Goal: Task Accomplishment & Management: Use online tool/utility

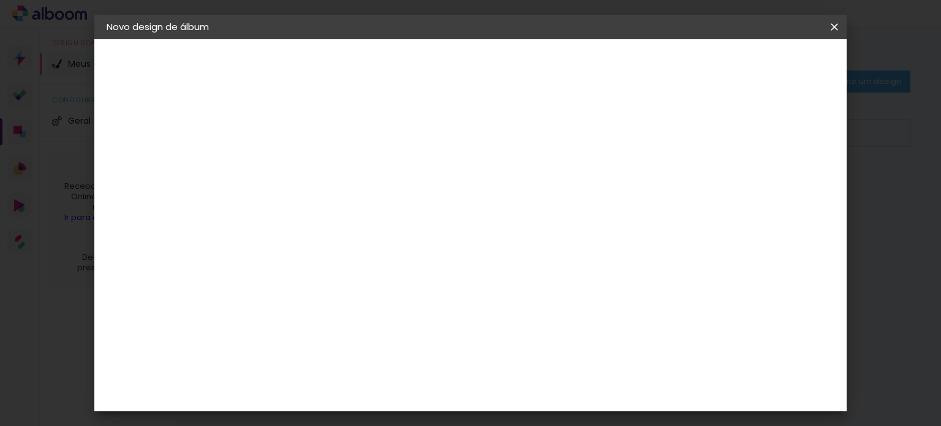
click at [307, 159] on input at bounding box center [307, 164] width 0 height 19
type input "Casamento"
type paper-input "Casamento"
click at [0, 0] on slot "Avançar" at bounding box center [0, 0] width 0 height 0
click at [333, 275] on div "3ZERO5" at bounding box center [316, 277] width 37 height 10
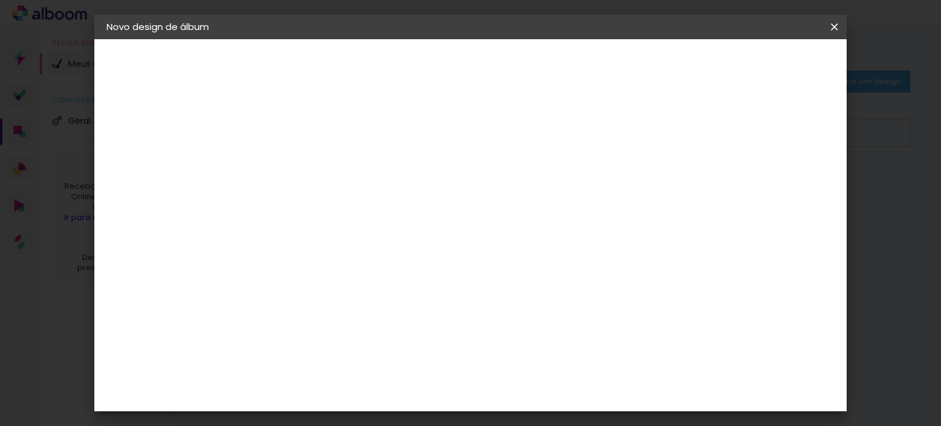
click at [536, 188] on paper-item "Tamanho Livre" at bounding box center [478, 186] width 118 height 27
click at [0, 0] on slot "Avançar" at bounding box center [0, 0] width 0 height 0
click at [758, 66] on span "Iniciar design" at bounding box center [730, 65] width 56 height 9
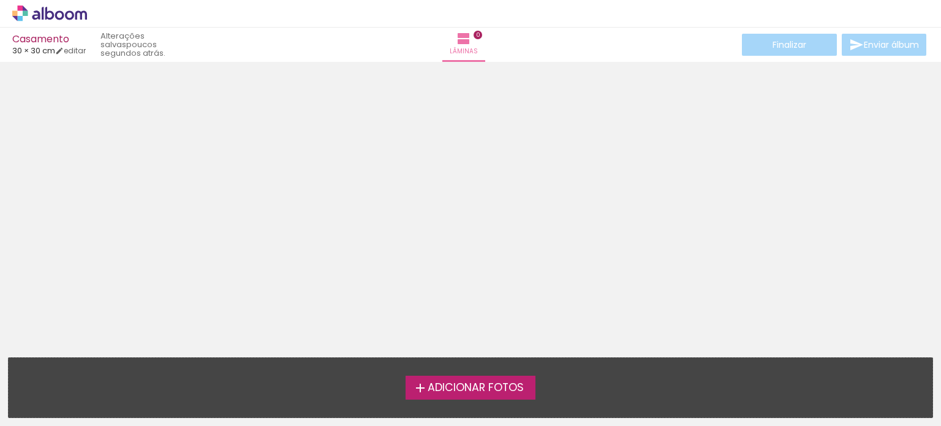
click at [484, 387] on span "Adicionar Fotos" at bounding box center [476, 387] width 96 height 11
click at [0, 0] on input "file" at bounding box center [0, 0] width 0 height 0
click at [475, 387] on span "Adicionar Fotos" at bounding box center [476, 387] width 96 height 11
click at [0, 0] on input "file" at bounding box center [0, 0] width 0 height 0
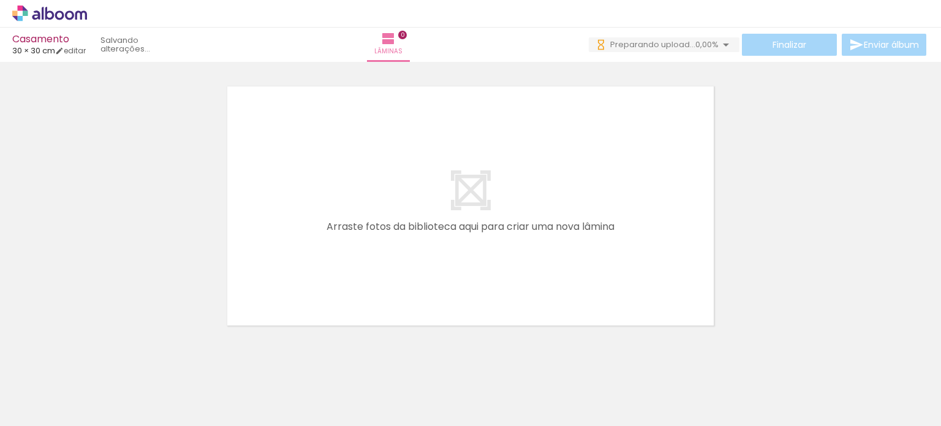
click at [123, 395] on div at bounding box center [122, 384] width 40 height 61
click at [130, 395] on div at bounding box center [122, 384] width 40 height 61
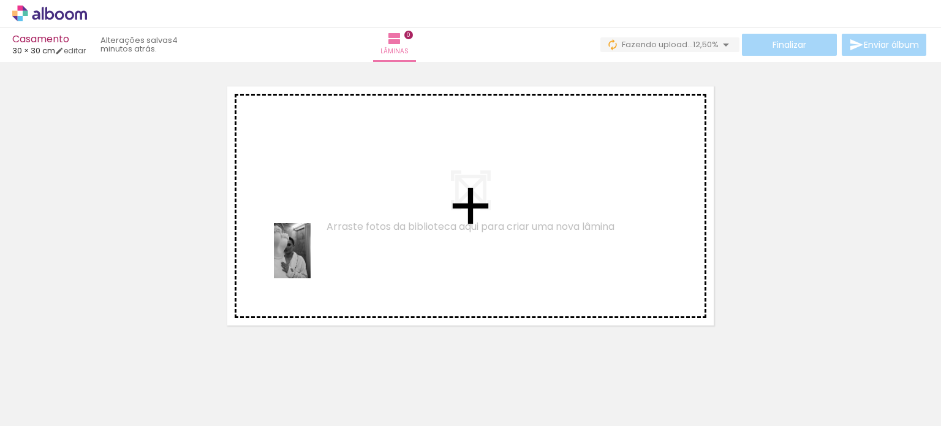
drag, startPoint x: 129, startPoint y: 390, endPoint x: 287, endPoint y: 284, distance: 190.9
click at [310, 258] on quentale-workspace at bounding box center [470, 213] width 941 height 426
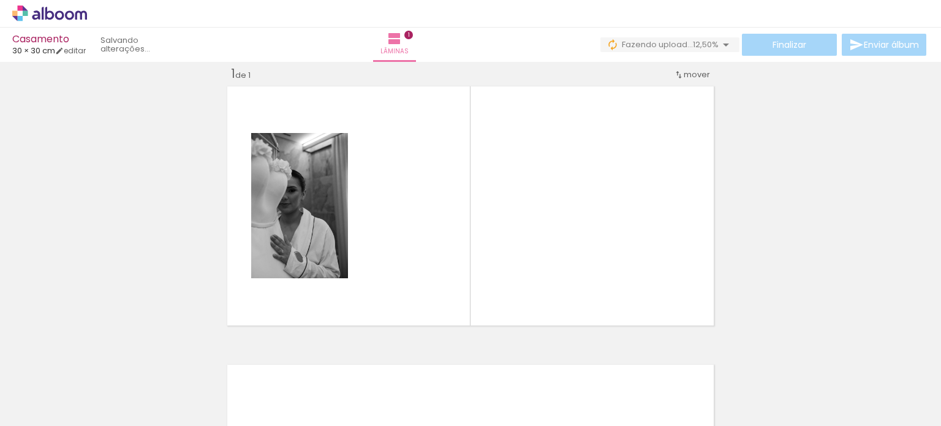
scroll to position [15, 0]
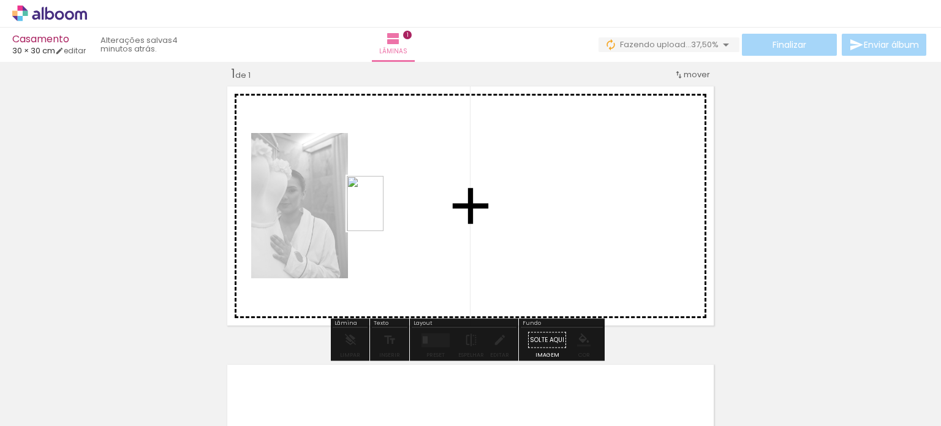
drag, startPoint x: 195, startPoint y: 388, endPoint x: 384, endPoint y: 213, distance: 257.1
click at [384, 213] on quentale-workspace at bounding box center [470, 213] width 941 height 426
drag, startPoint x: 257, startPoint y: 391, endPoint x: 315, endPoint y: 207, distance: 192.7
click at [316, 203] on quentale-workspace at bounding box center [470, 213] width 941 height 426
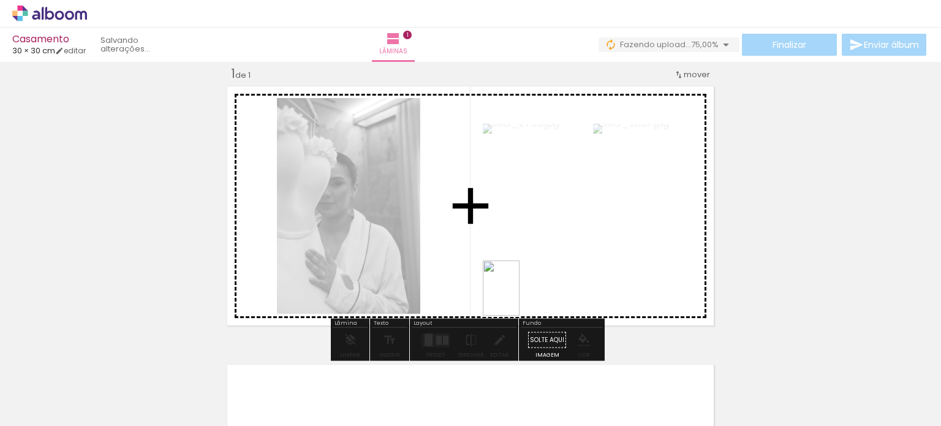
drag, startPoint x: 374, startPoint y: 365, endPoint x: 520, endPoint y: 297, distance: 160.7
click at [520, 297] on quentale-workspace at bounding box center [470, 213] width 941 height 426
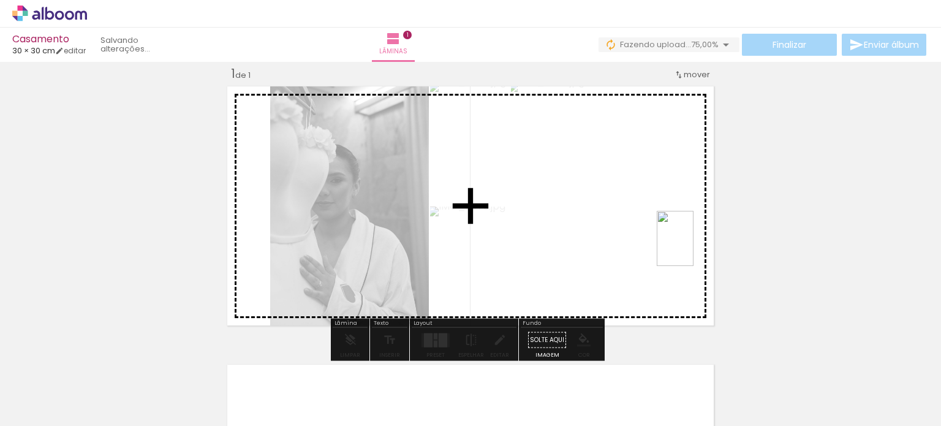
drag, startPoint x: 400, startPoint y: 385, endPoint x: 694, endPoint y: 248, distance: 324.9
click at [694, 248] on quentale-workspace at bounding box center [470, 213] width 941 height 426
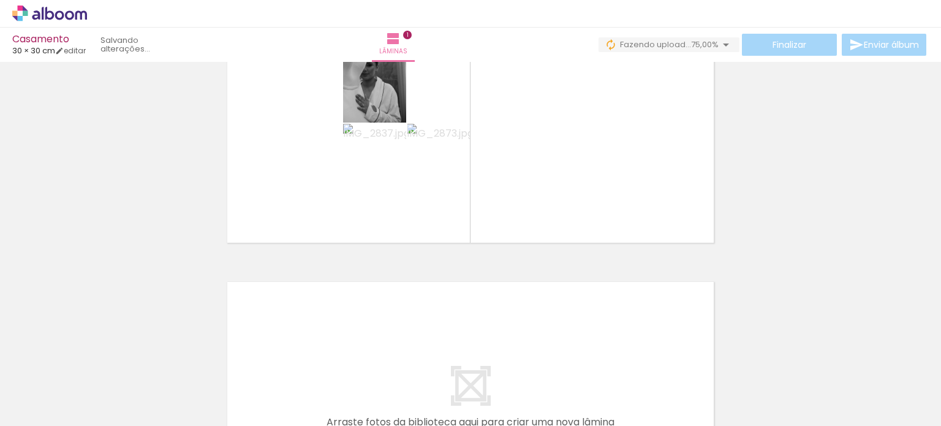
scroll to position [71, 0]
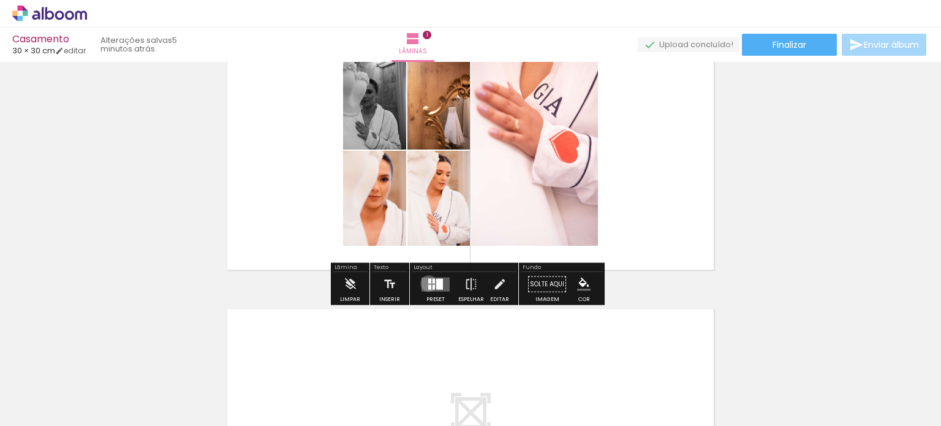
click at [427, 282] on quentale-layouter at bounding box center [436, 284] width 28 height 14
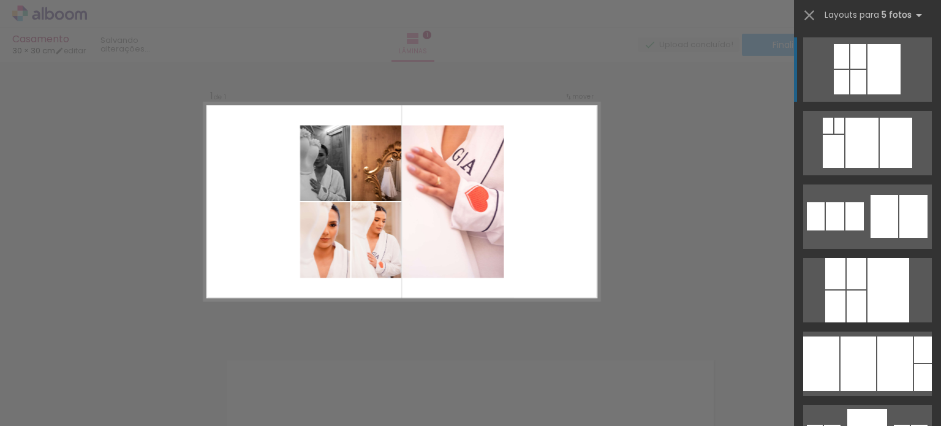
scroll to position [15, 0]
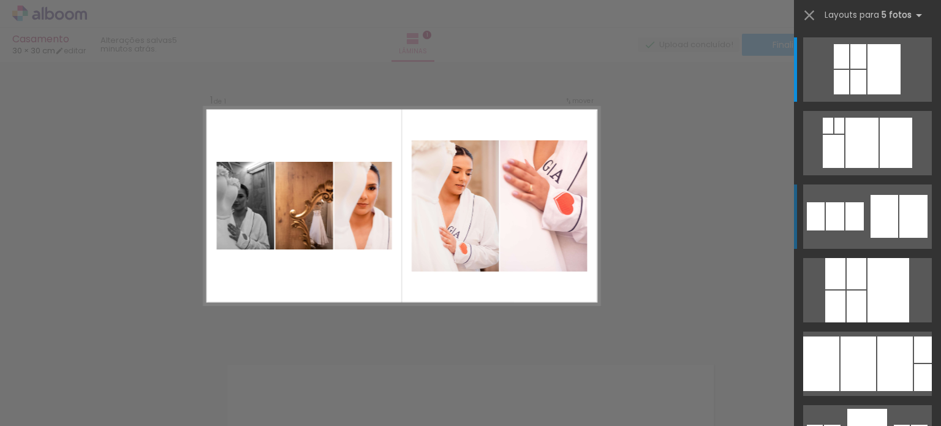
click at [849, 94] on div at bounding box center [841, 82] width 15 height 25
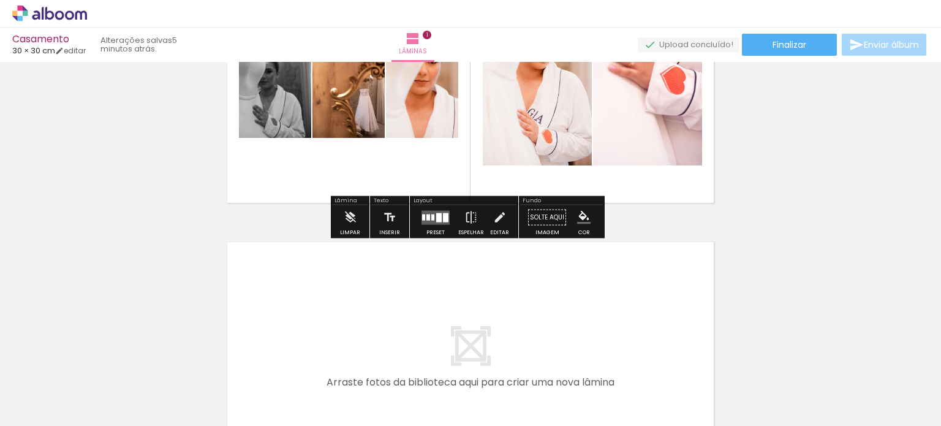
scroll to position [260, 0]
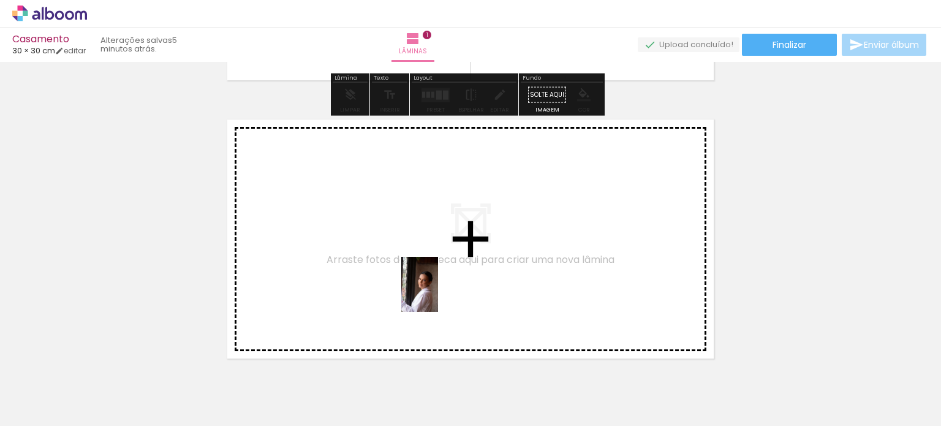
drag, startPoint x: 471, startPoint y: 380, endPoint x: 429, endPoint y: 281, distance: 107.7
click at [429, 281] on quentale-workspace at bounding box center [470, 213] width 941 height 426
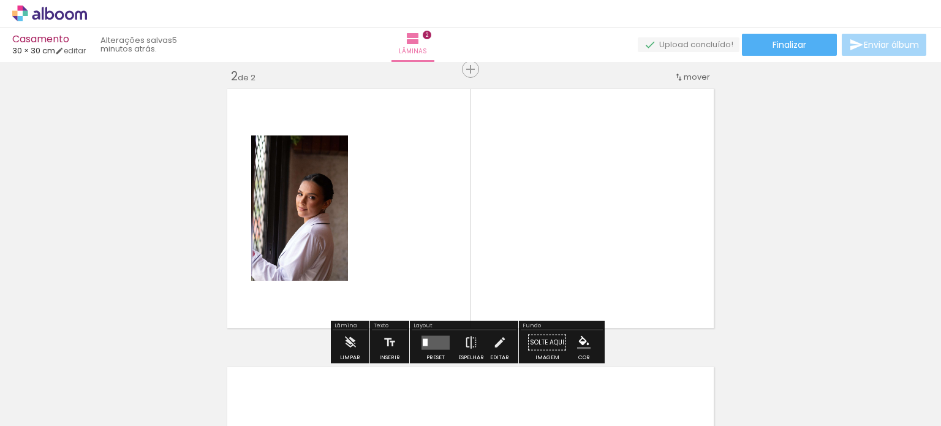
scroll to position [294, 0]
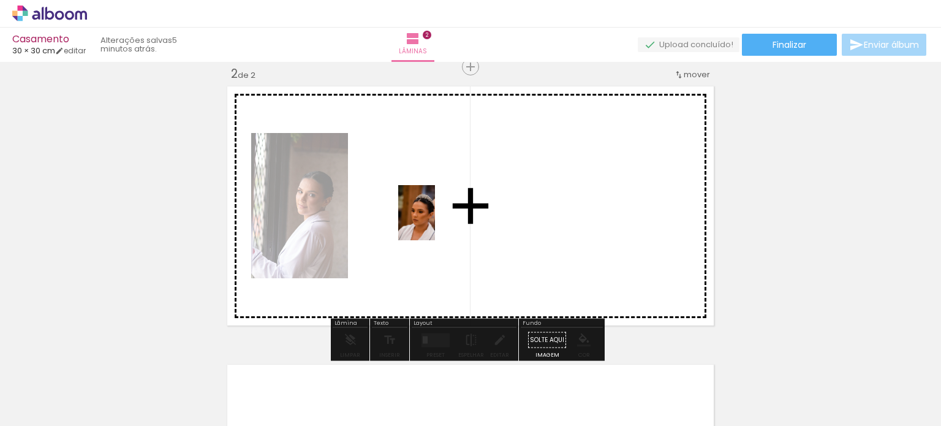
drag, startPoint x: 537, startPoint y: 401, endPoint x: 480, endPoint y: 285, distance: 128.8
click at [434, 222] on quentale-workspace at bounding box center [470, 213] width 941 height 426
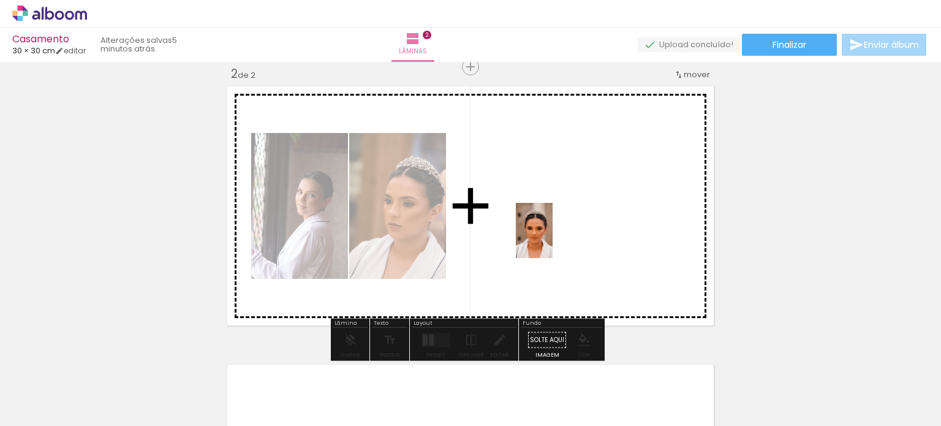
drag, startPoint x: 618, startPoint y: 393, endPoint x: 550, endPoint y: 237, distance: 170.4
click at [551, 237] on quentale-workspace at bounding box center [470, 213] width 941 height 426
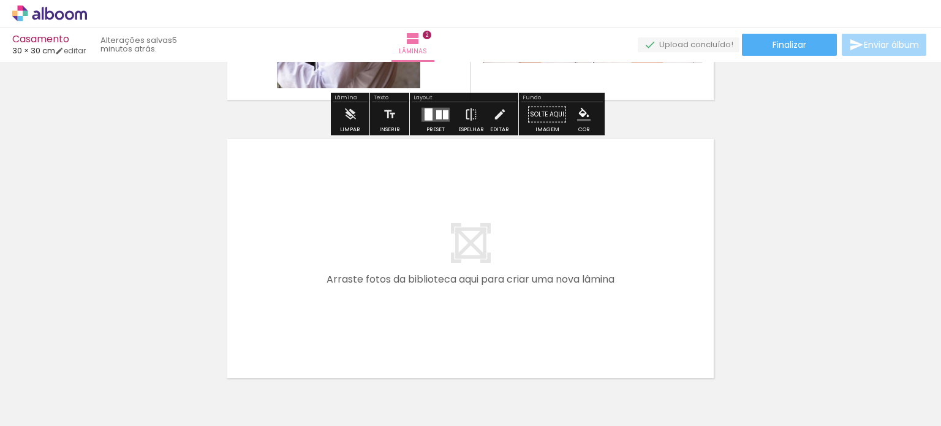
scroll to position [539, 0]
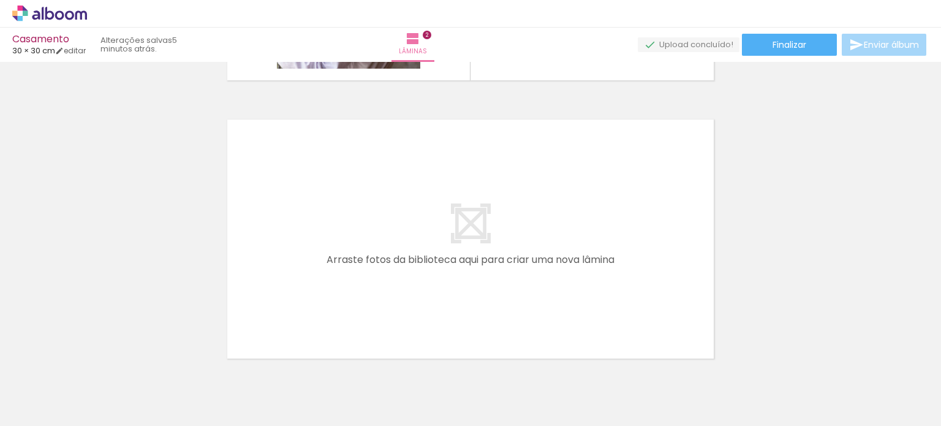
click at [65, 409] on paper-button "Adicionar Fotos" at bounding box center [37, 410] width 59 height 20
click at [0, 0] on input "file" at bounding box center [0, 0] width 0 height 0
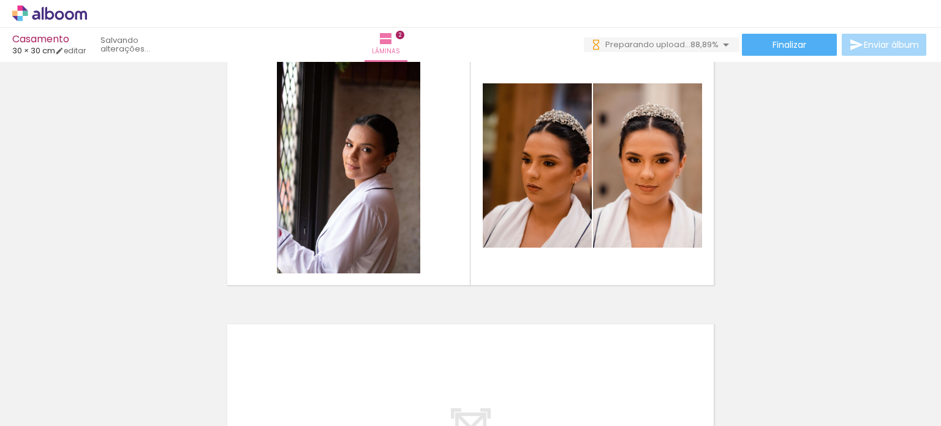
scroll to position [355, 0]
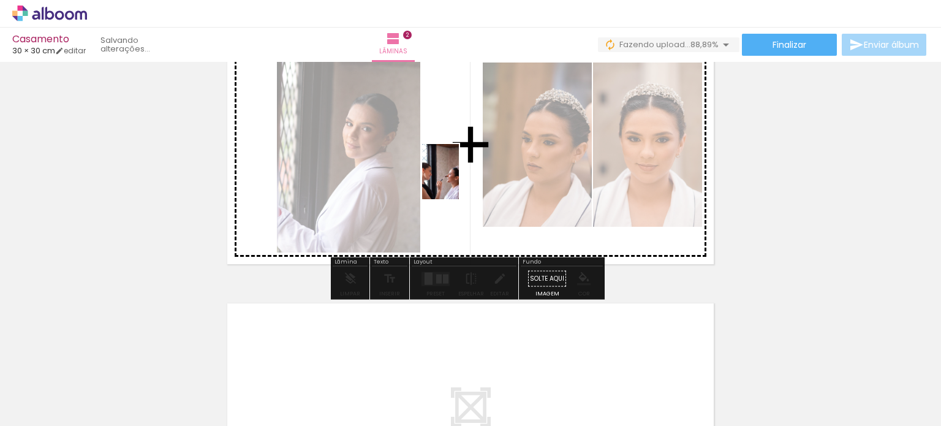
drag, startPoint x: 682, startPoint y: 393, endPoint x: 458, endPoint y: 180, distance: 309.0
click at [458, 180] on quentale-workspace at bounding box center [470, 213] width 941 height 426
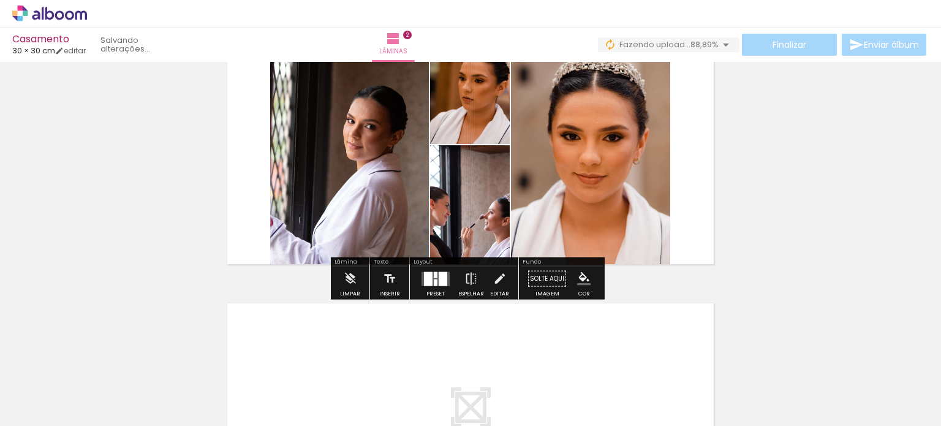
click at [439, 274] on div at bounding box center [443, 278] width 9 height 14
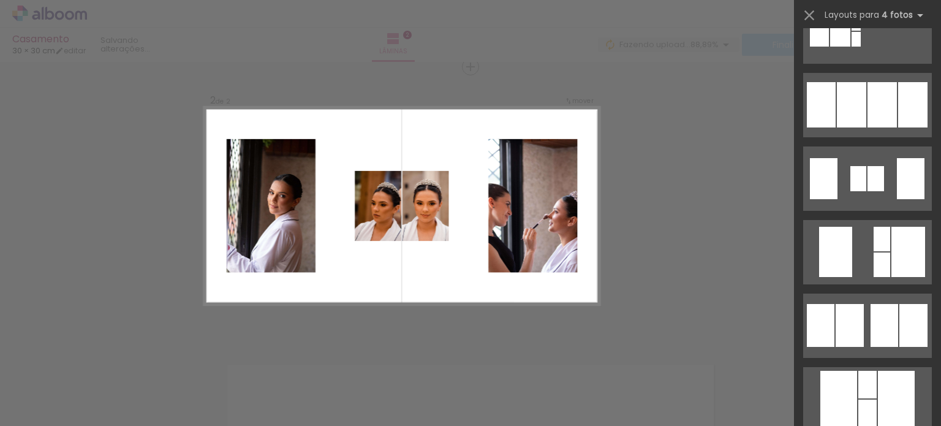
scroll to position [858, 0]
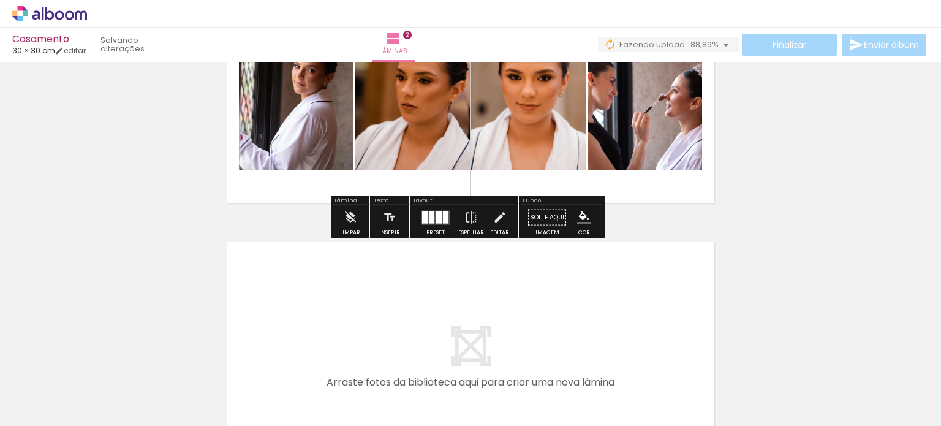
scroll to position [477, 0]
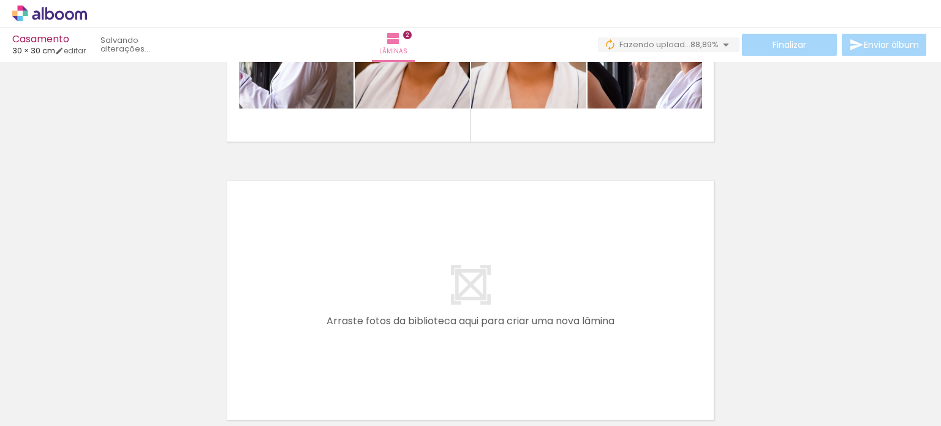
click at [49, 409] on span "Adicionar Fotos" at bounding box center [43, 409] width 37 height 13
click at [0, 0] on input "file" at bounding box center [0, 0] width 0 height 0
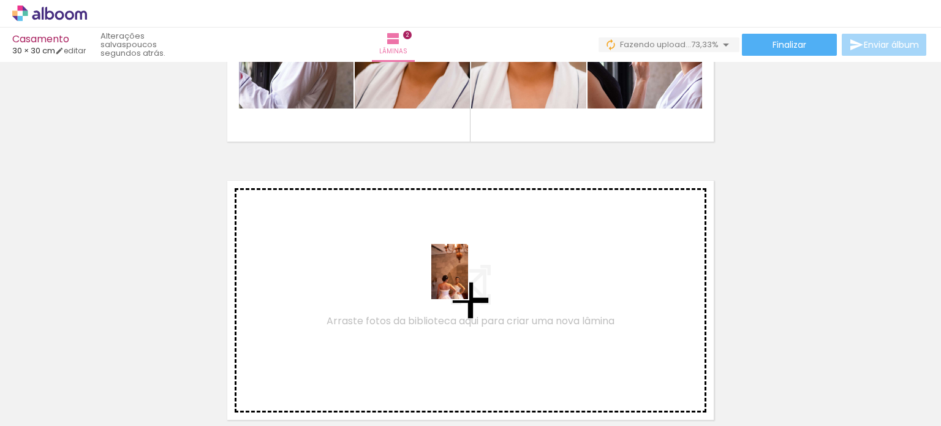
drag, startPoint x: 558, startPoint y: 394, endPoint x: 458, endPoint y: 272, distance: 157.2
click at [458, 272] on quentale-workspace at bounding box center [470, 213] width 941 height 426
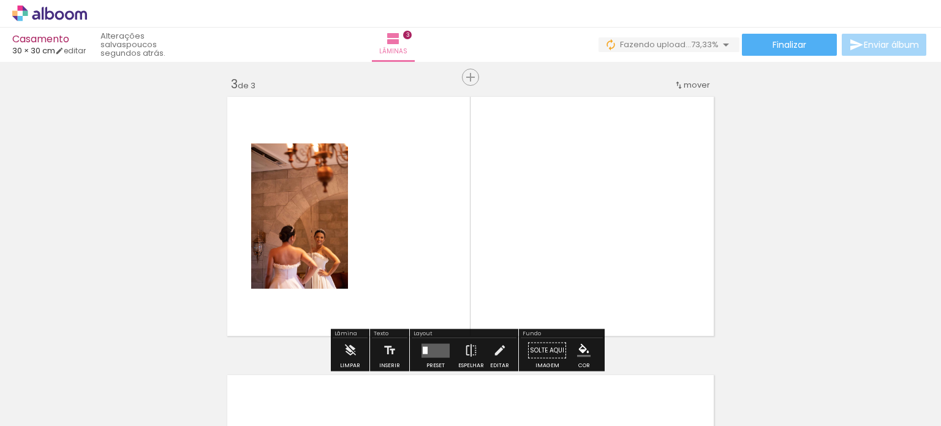
scroll to position [572, 0]
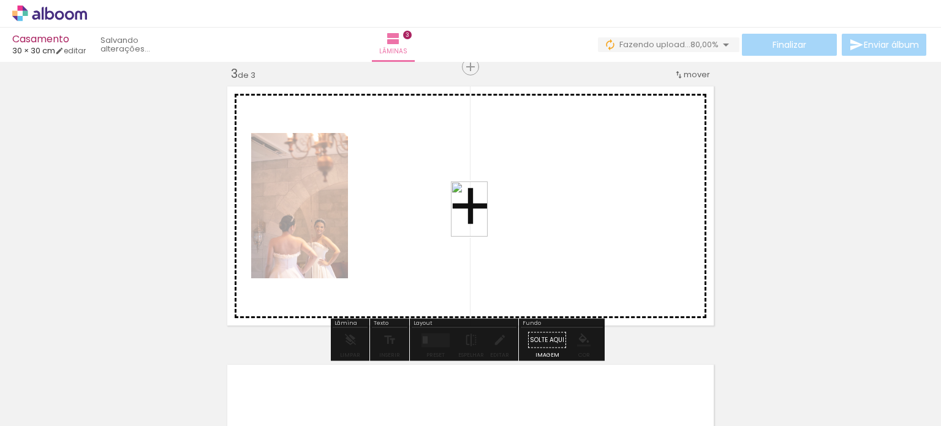
drag, startPoint x: 630, startPoint y: 408, endPoint x: 488, endPoint y: 218, distance: 237.3
click at [488, 218] on quentale-workspace at bounding box center [470, 213] width 941 height 426
drag, startPoint x: 661, startPoint y: 317, endPoint x: 612, endPoint y: 240, distance: 91.5
click at [612, 240] on quentale-workspace at bounding box center [470, 213] width 941 height 426
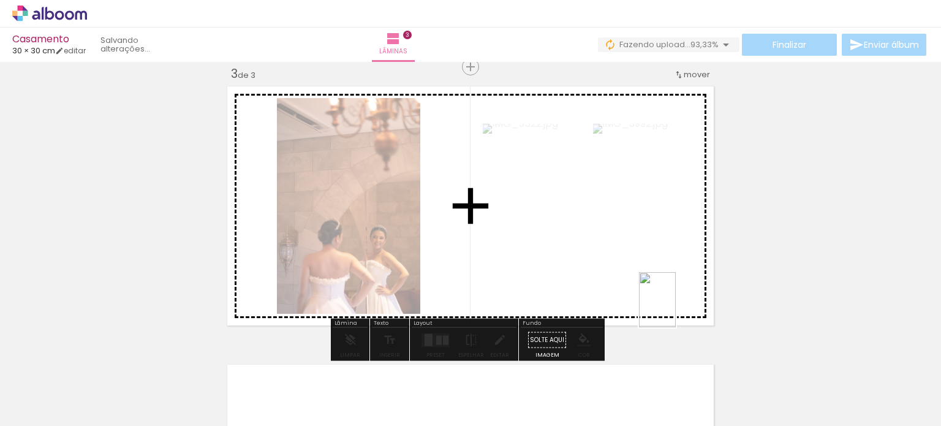
drag, startPoint x: 764, startPoint y: 401, endPoint x: 674, endPoint y: 309, distance: 128.3
click at [675, 303] on quentale-workspace at bounding box center [470, 213] width 941 height 426
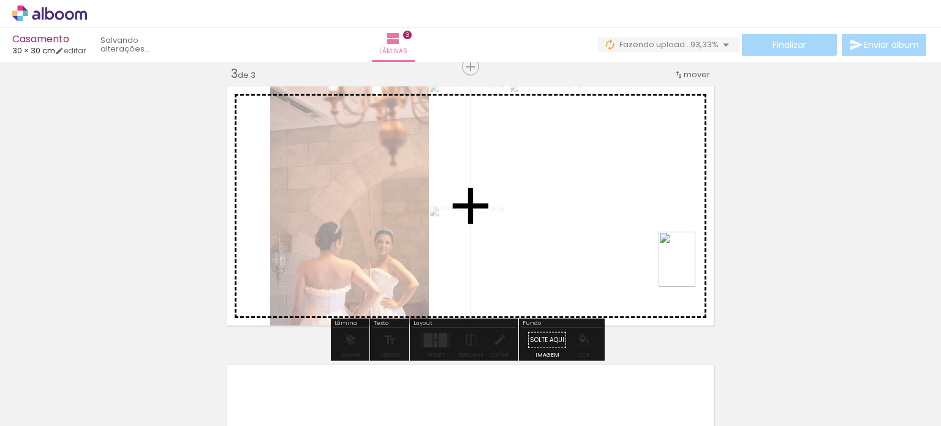
drag, startPoint x: 819, startPoint y: 396, endPoint x: 696, endPoint y: 268, distance: 177.3
click at [696, 268] on quentale-workspace at bounding box center [470, 213] width 941 height 426
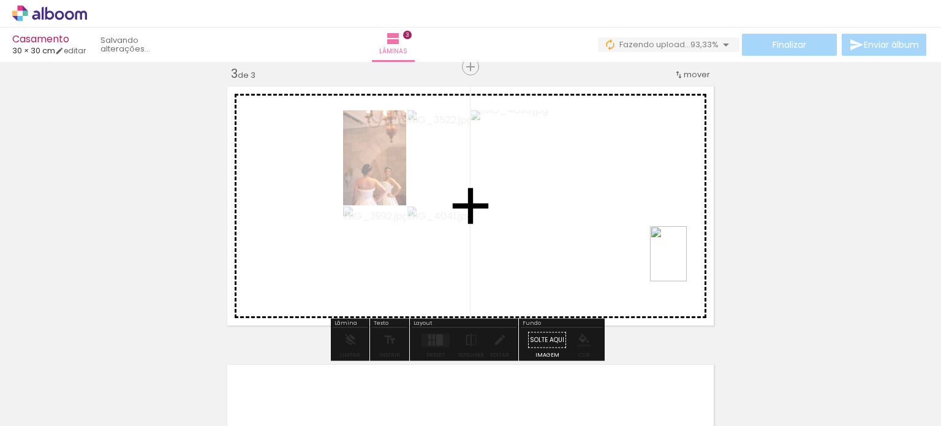
drag, startPoint x: 905, startPoint y: 389, endPoint x: 687, endPoint y: 260, distance: 253.3
click at [687, 260] on quentale-workspace at bounding box center [470, 213] width 941 height 426
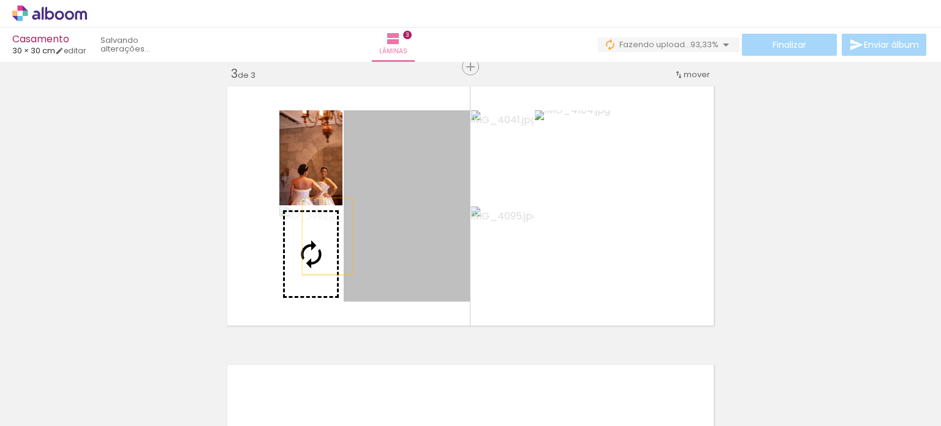
drag, startPoint x: 384, startPoint y: 208, endPoint x: 323, endPoint y: 236, distance: 67.2
click at [0, 0] on slot at bounding box center [0, 0] width 0 height 0
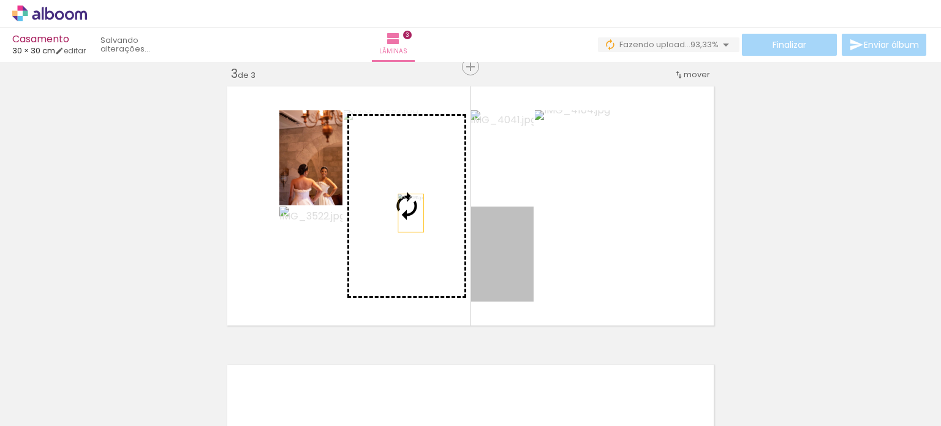
drag, startPoint x: 505, startPoint y: 265, endPoint x: 406, endPoint y: 213, distance: 111.9
click at [0, 0] on slot at bounding box center [0, 0] width 0 height 0
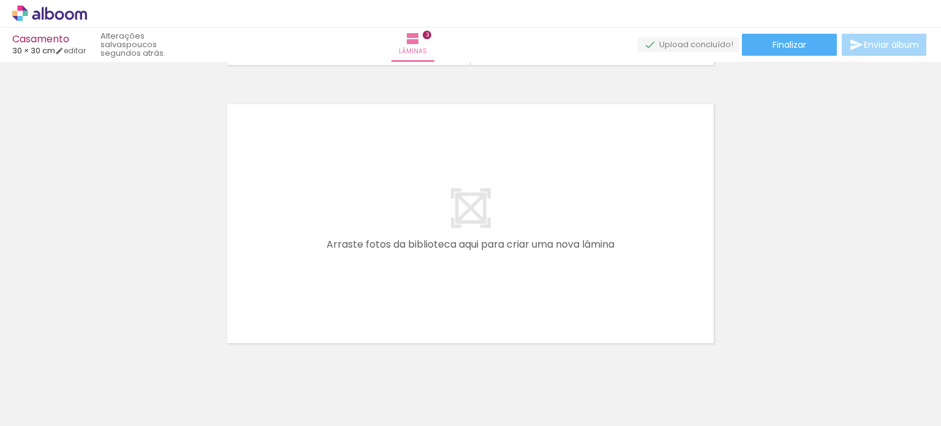
scroll to position [873, 0]
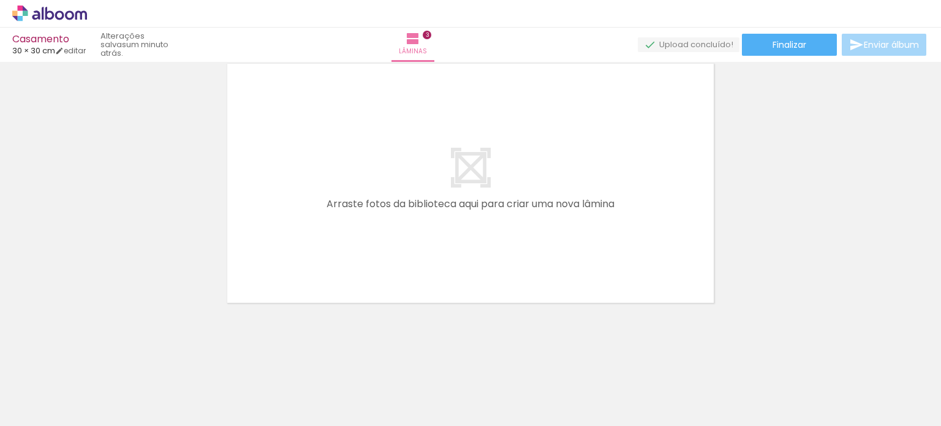
click at [51, 409] on span "Adicionar Fotos" at bounding box center [43, 409] width 37 height 13
click at [0, 0] on input "file" at bounding box center [0, 0] width 0 height 0
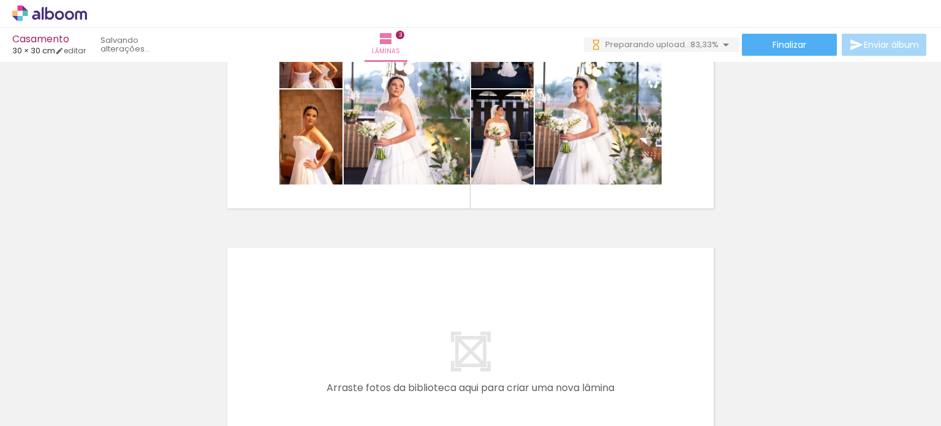
scroll to position [0, 398]
click at [760, 387] on div at bounding box center [754, 384] width 40 height 61
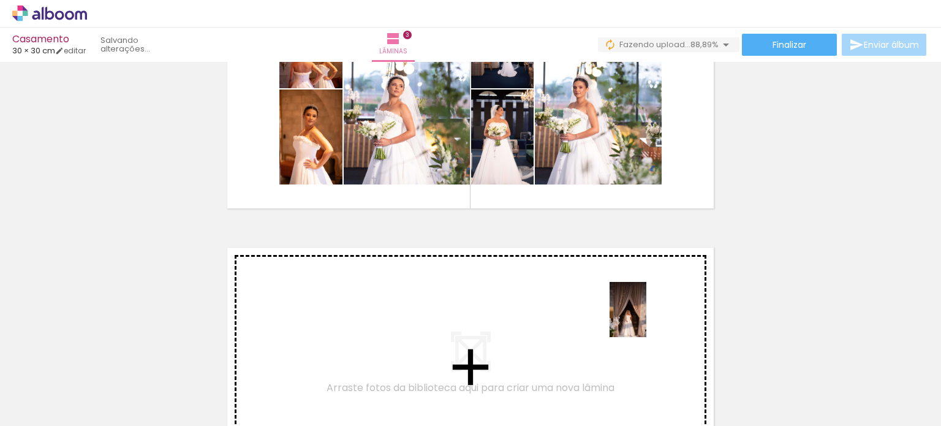
drag, startPoint x: 734, startPoint y: 374, endPoint x: 636, endPoint y: 313, distance: 115.9
click at [636, 313] on quentale-workspace at bounding box center [470, 213] width 941 height 426
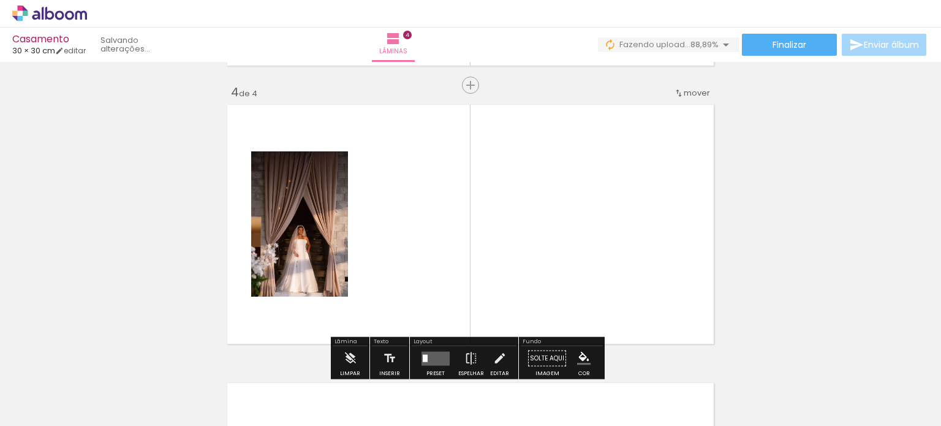
scroll to position [850, 0]
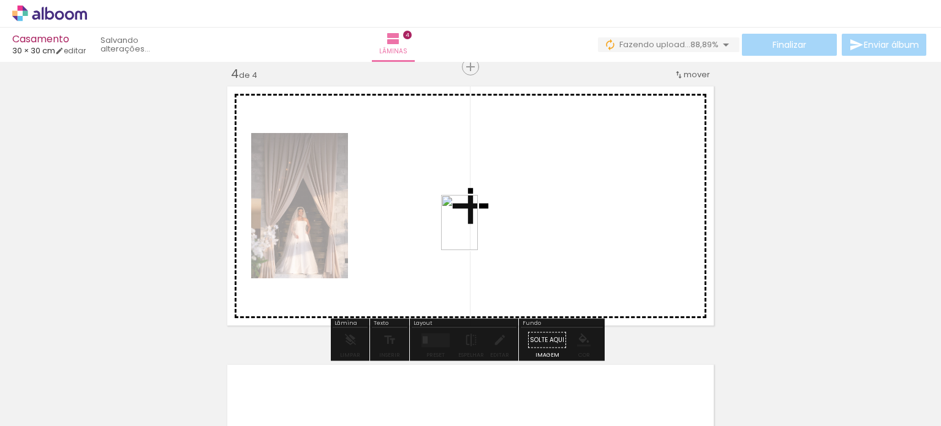
drag, startPoint x: 822, startPoint y: 378, endPoint x: 477, endPoint y: 232, distance: 374.8
click at [477, 232] on quentale-workspace at bounding box center [470, 213] width 941 height 426
drag, startPoint x: 821, startPoint y: 352, endPoint x: 628, endPoint y: 232, distance: 228.2
click at [628, 232] on quentale-workspace at bounding box center [470, 213] width 941 height 426
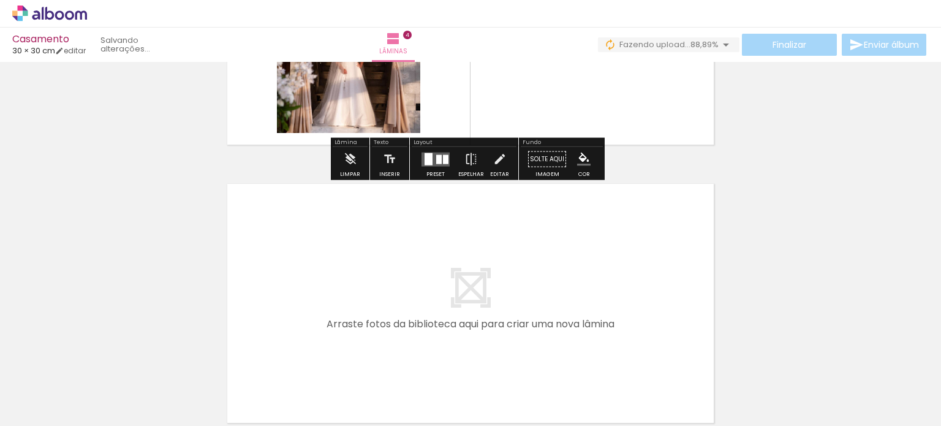
scroll to position [1034, 0]
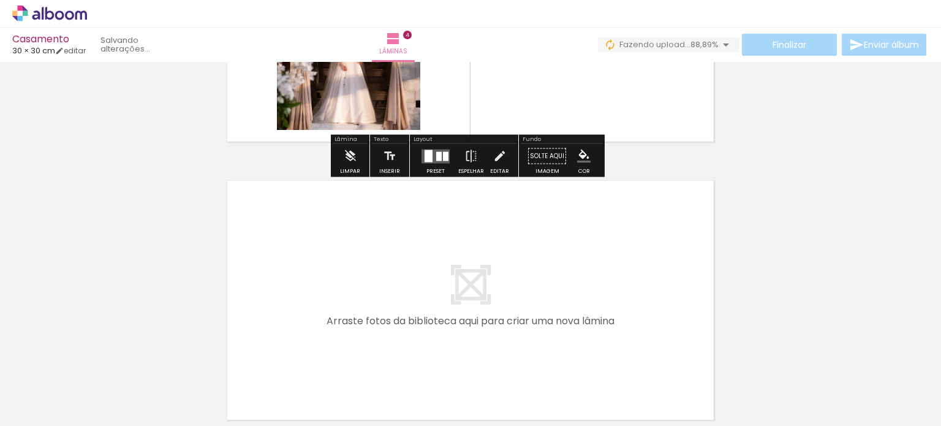
click at [44, 414] on span "Adicionar Fotos" at bounding box center [43, 409] width 37 height 13
click at [0, 0] on input "file" at bounding box center [0, 0] width 0 height 0
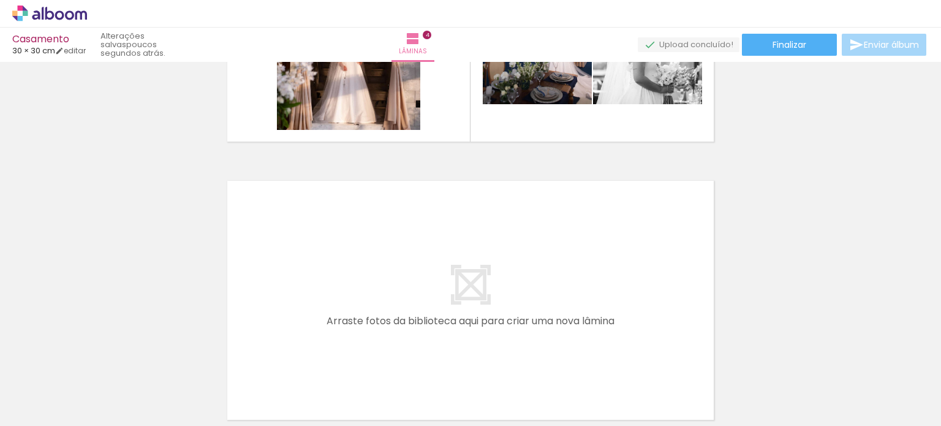
scroll to position [0, 466]
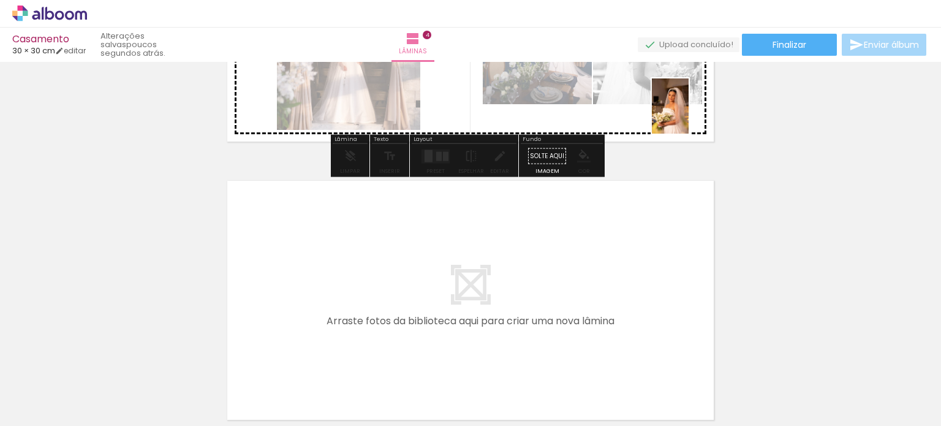
drag, startPoint x: 903, startPoint y: 373, endPoint x: 688, endPoint y: 117, distance: 334.9
click at [688, 117] on quentale-workspace at bounding box center [470, 213] width 941 height 426
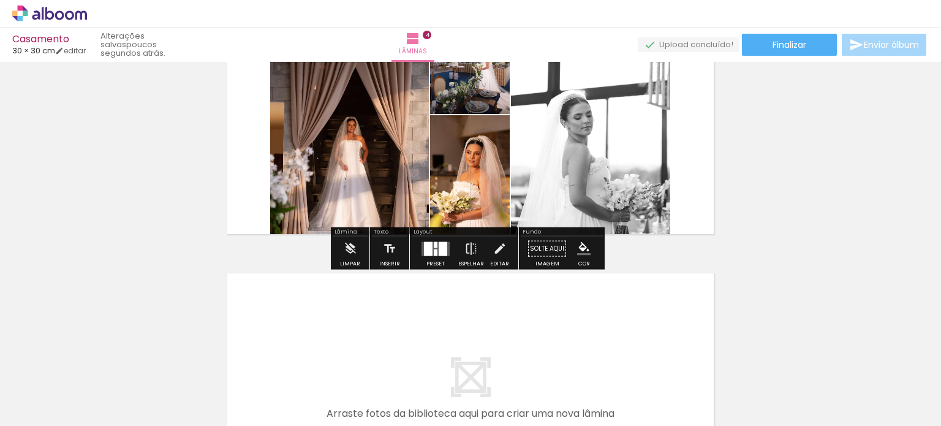
scroll to position [850, 0]
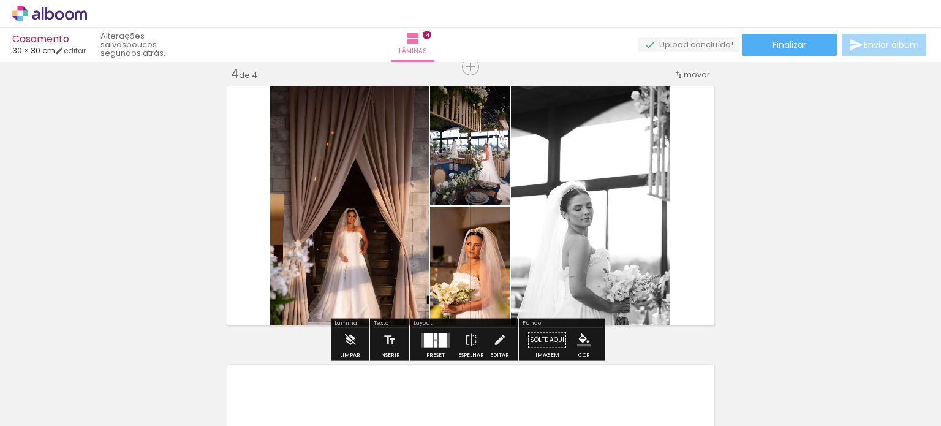
click at [427, 344] on div at bounding box center [428, 340] width 9 height 14
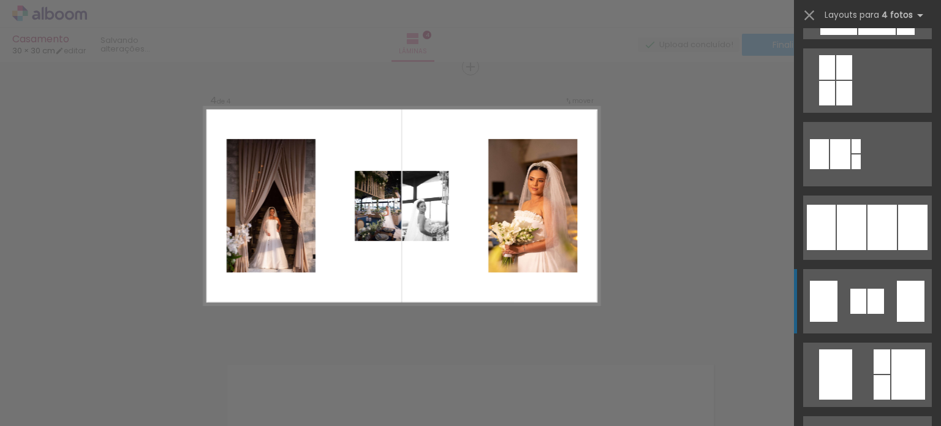
scroll to position [735, 0]
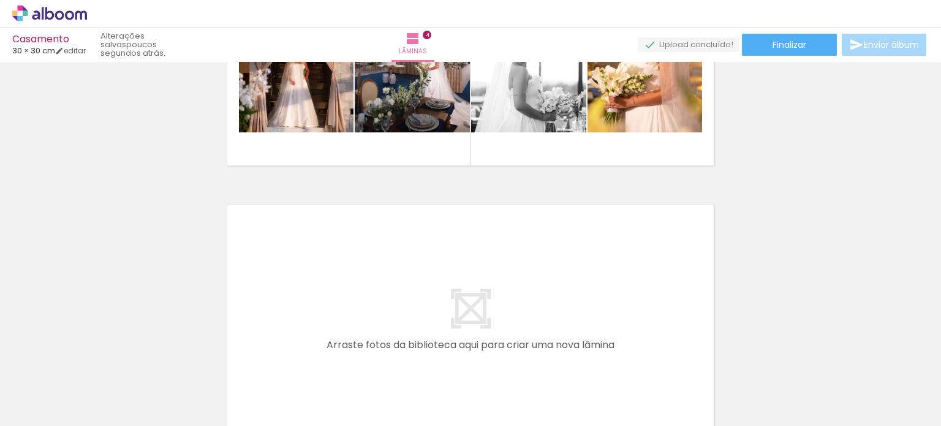
scroll to position [1034, 0]
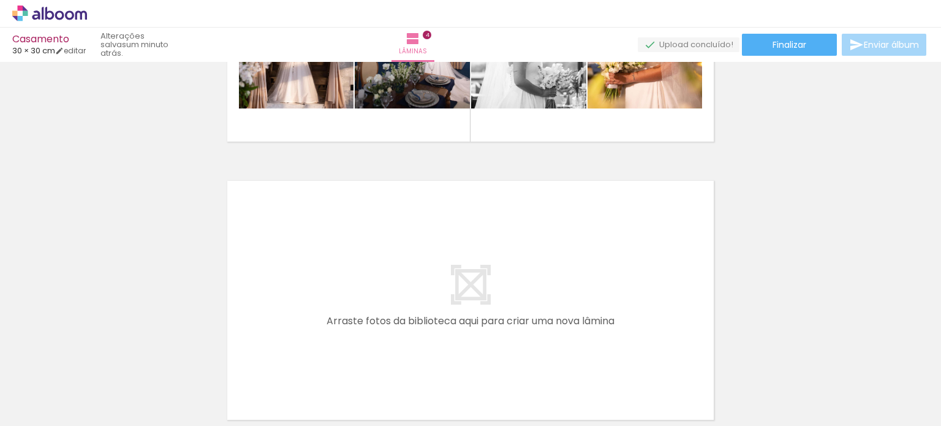
click at [47, 404] on span "Adicionar Fotos" at bounding box center [43, 409] width 37 height 13
click at [0, 0] on input "file" at bounding box center [0, 0] width 0 height 0
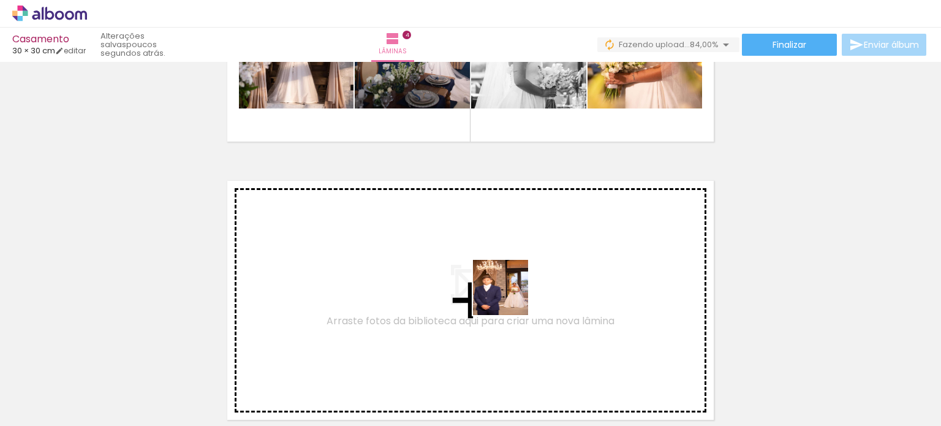
drag, startPoint x: 556, startPoint y: 381, endPoint x: 563, endPoint y: 351, distance: 30.9
click at [502, 286] on quentale-workspace at bounding box center [470, 213] width 941 height 426
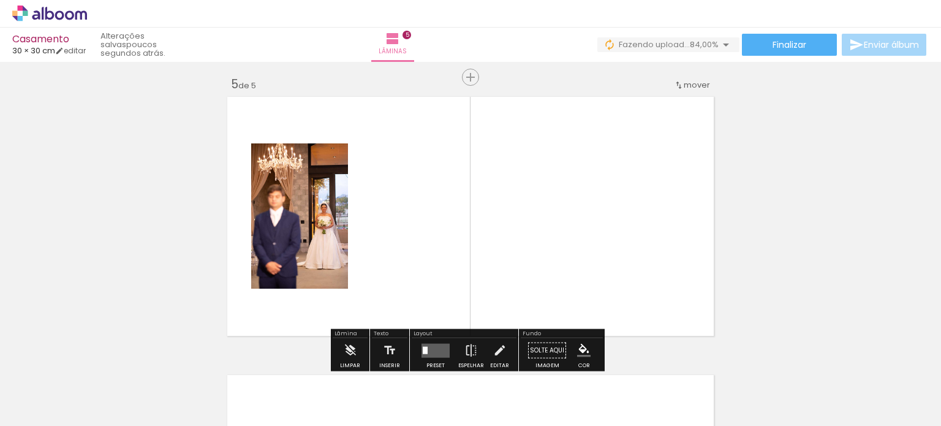
scroll to position [1128, 0]
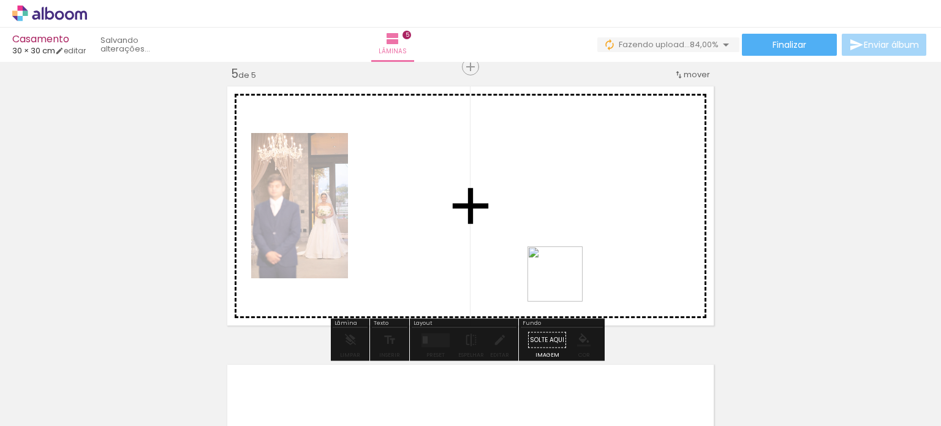
drag, startPoint x: 618, startPoint y: 397, endPoint x: 586, endPoint y: 305, distance: 97.1
click at [552, 250] on quentale-workspace at bounding box center [470, 213] width 941 height 426
drag, startPoint x: 687, startPoint y: 395, endPoint x: 643, endPoint y: 241, distance: 159.8
click at [643, 241] on quentale-workspace at bounding box center [470, 213] width 941 height 426
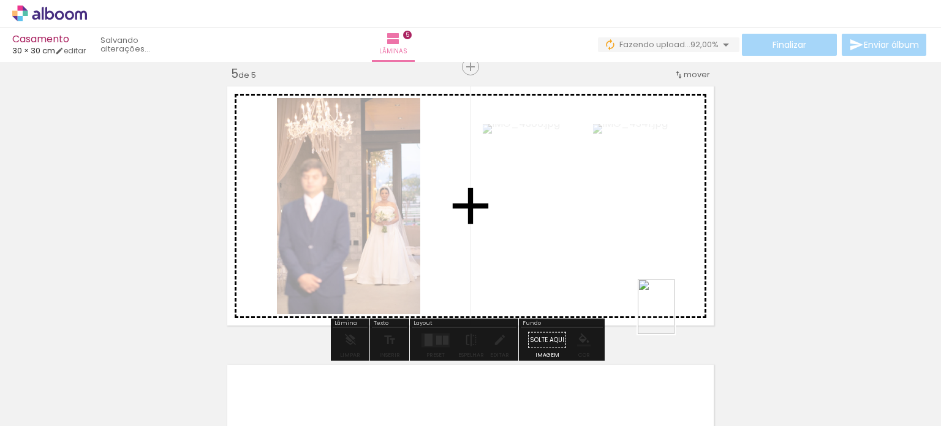
drag, startPoint x: 745, startPoint y: 386, endPoint x: 675, endPoint y: 316, distance: 99.7
click at [675, 316] on quentale-workspace at bounding box center [470, 213] width 941 height 426
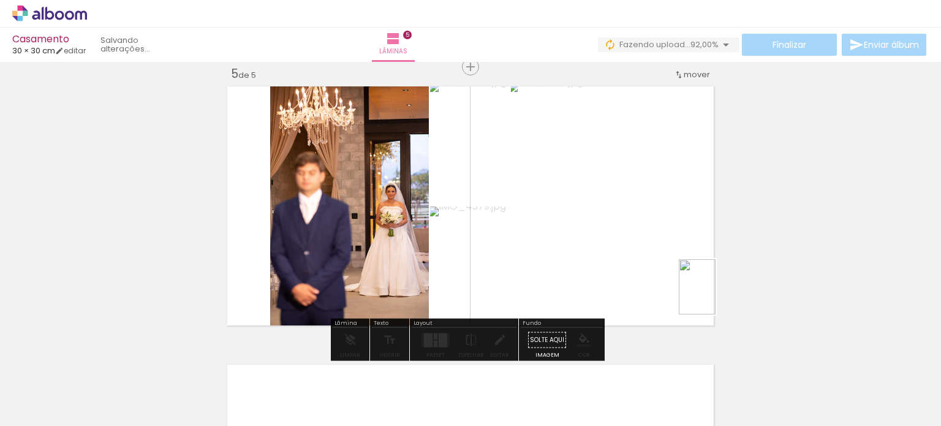
drag, startPoint x: 835, startPoint y: 411, endPoint x: 716, endPoint y: 295, distance: 165.5
click at [716, 295] on quentale-workspace at bounding box center [470, 213] width 941 height 426
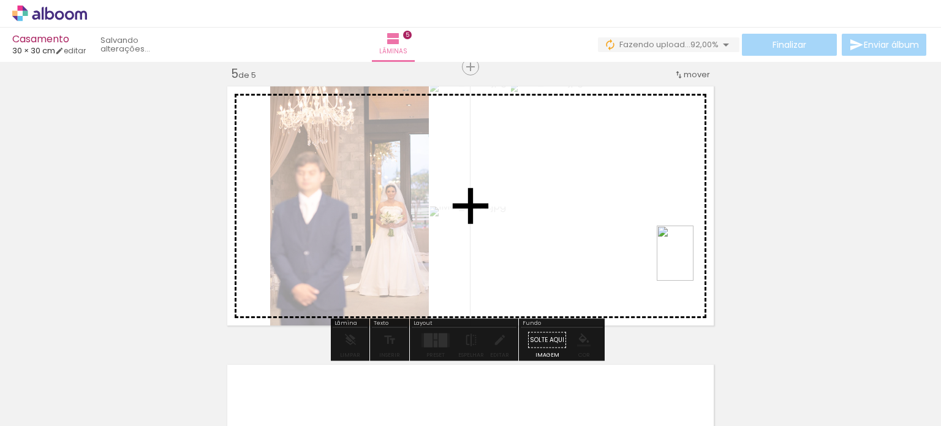
drag, startPoint x: 819, startPoint y: 396, endPoint x: 694, endPoint y: 262, distance: 183.8
click at [694, 262] on quentale-workspace at bounding box center [470, 213] width 941 height 426
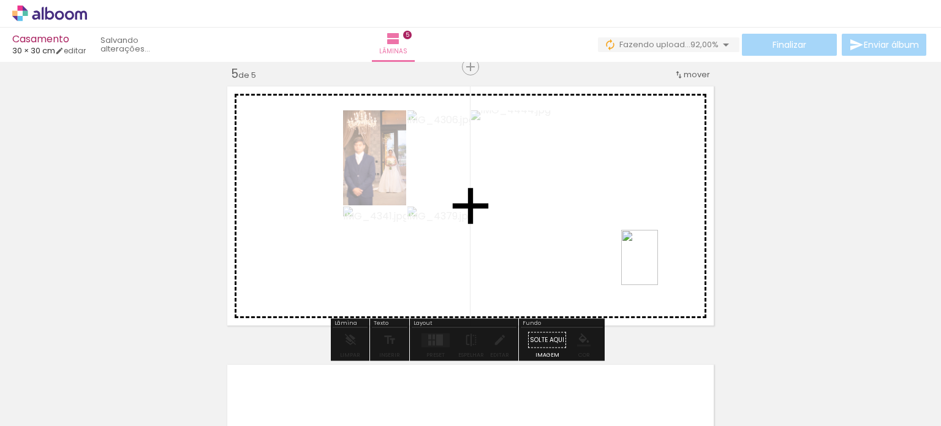
drag, startPoint x: 892, startPoint y: 383, endPoint x: 665, endPoint y: 267, distance: 255.2
click at [658, 267] on quentale-workspace at bounding box center [470, 213] width 941 height 426
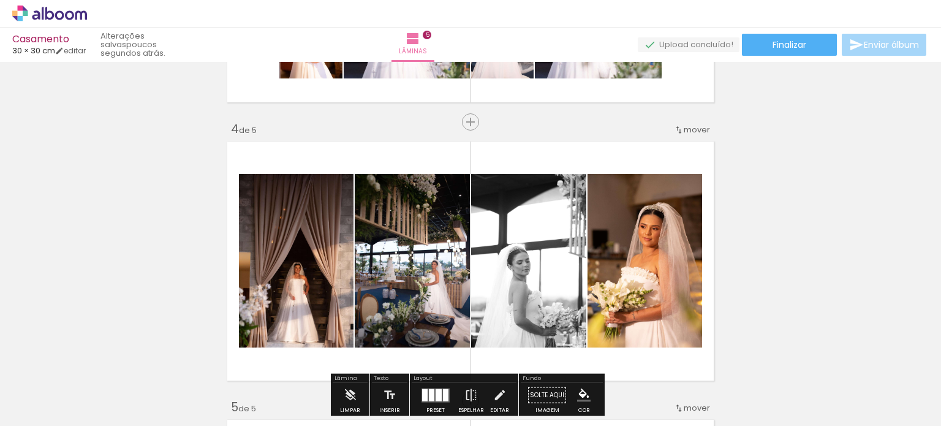
scroll to position [822, 0]
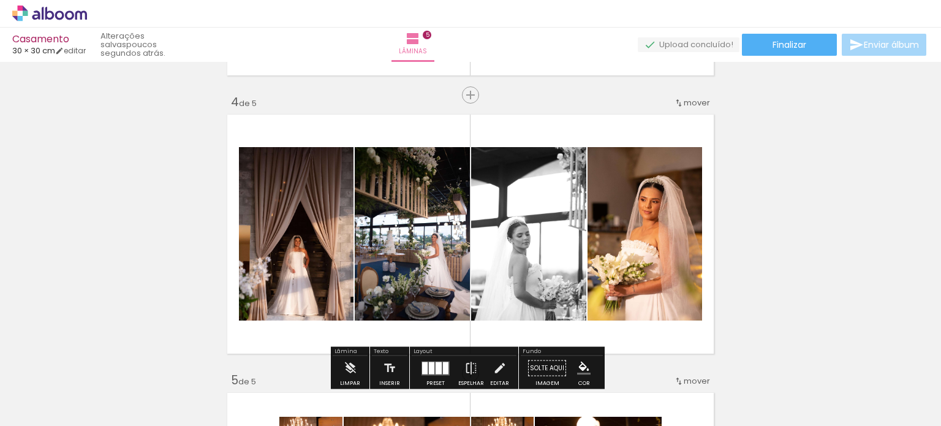
click at [44, 403] on span "Adicionar Fotos" at bounding box center [43, 409] width 37 height 13
click at [0, 0] on input "file" at bounding box center [0, 0] width 0 height 0
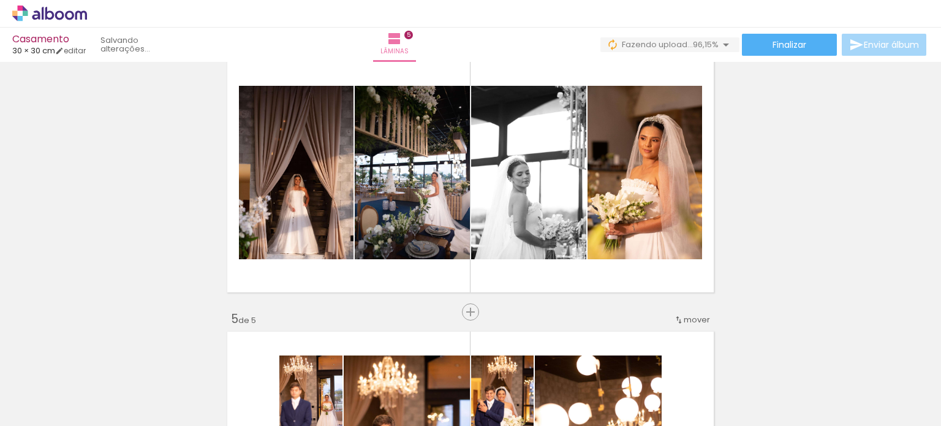
scroll to position [0, 947]
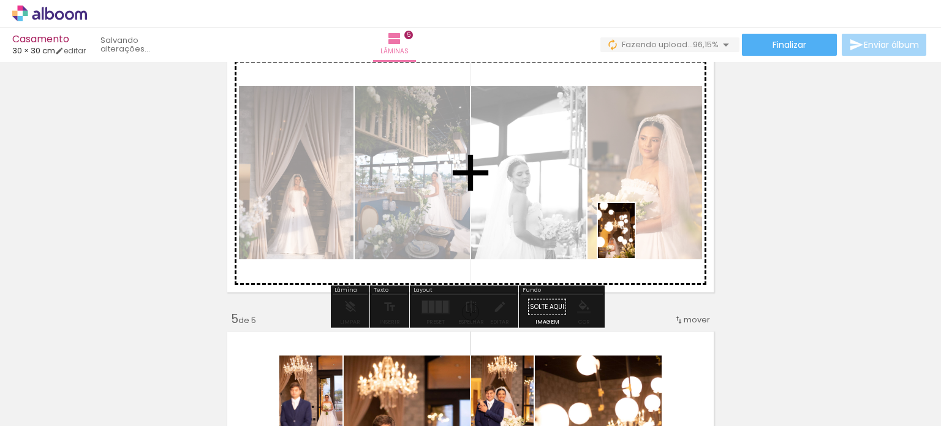
drag, startPoint x: 904, startPoint y: 381, endPoint x: 635, endPoint y: 243, distance: 302.0
click at [634, 242] on quentale-workspace at bounding box center [470, 213] width 941 height 426
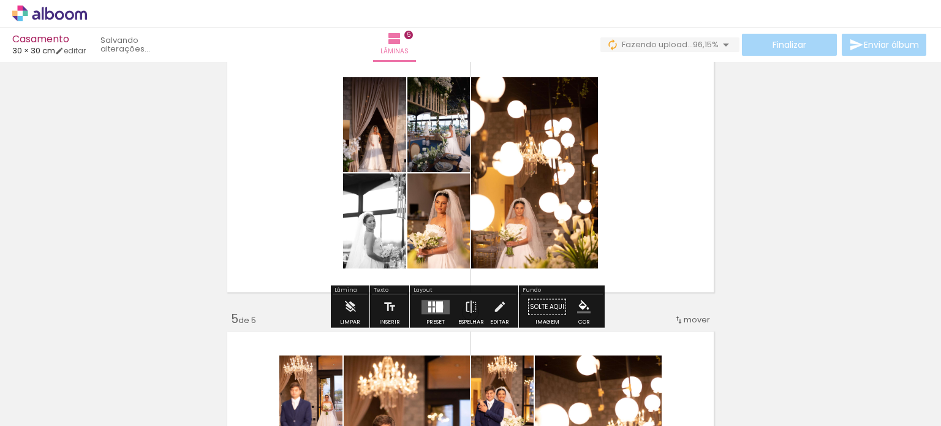
click at [436, 306] on div at bounding box center [439, 306] width 7 height 11
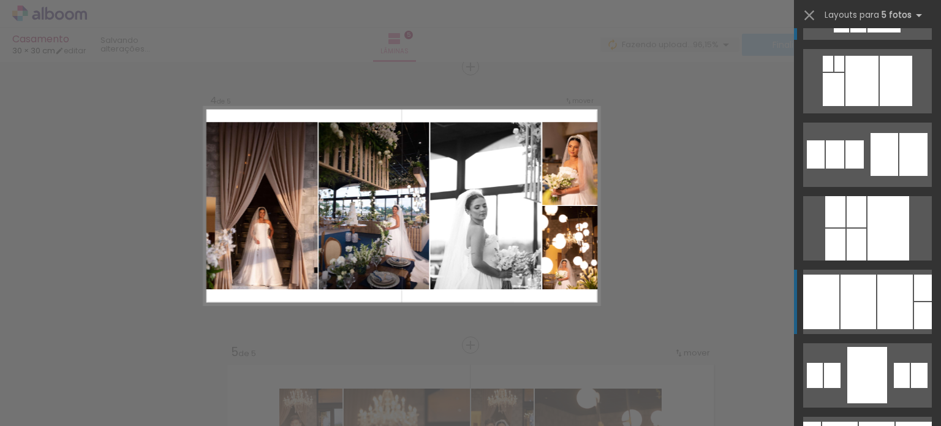
scroll to position [123, 0]
